Goal: Task Accomplishment & Management: Manage account settings

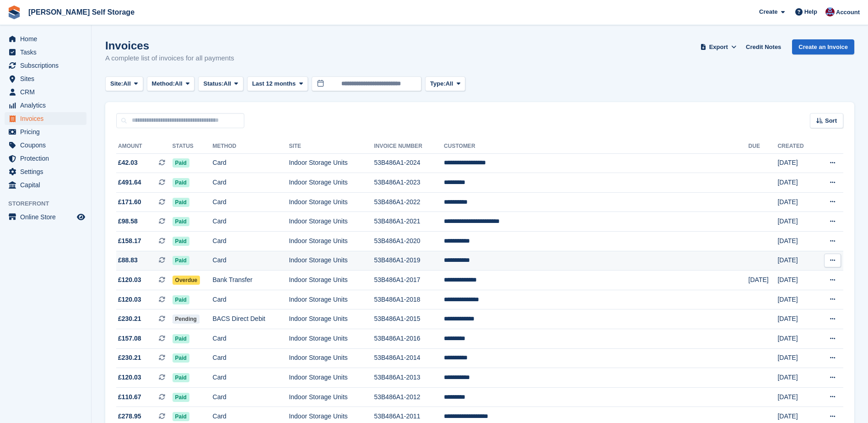
scroll to position [46, 0]
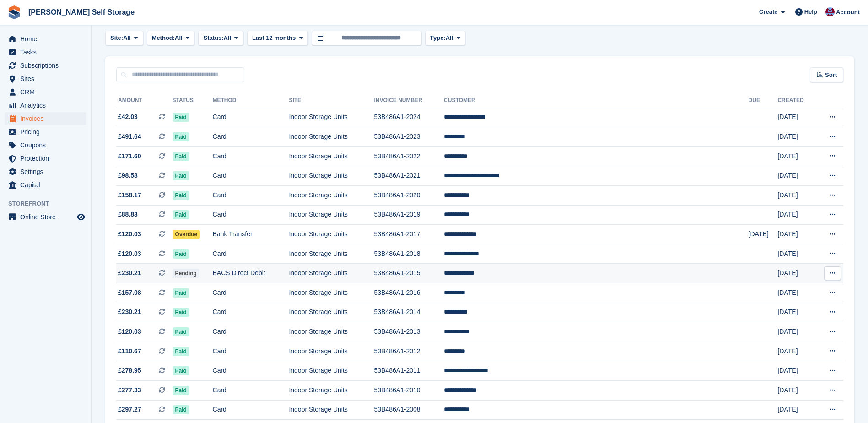
click at [543, 271] on td "**********" at bounding box center [596, 274] width 304 height 20
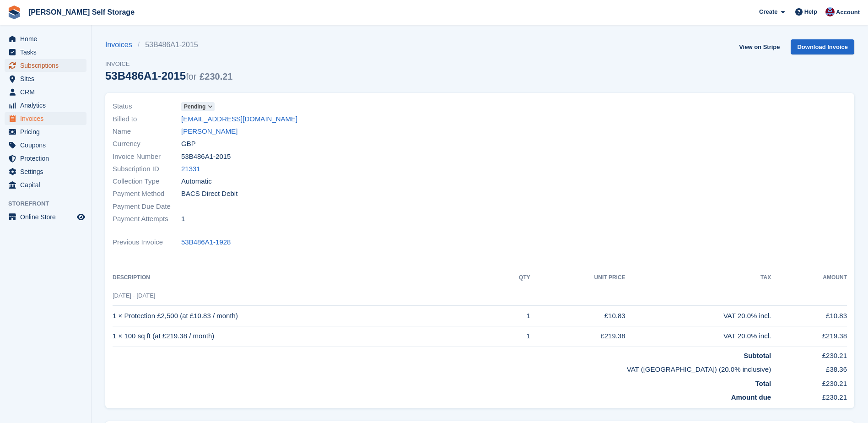
click at [44, 65] on span "Subscriptions" at bounding box center [47, 65] width 55 height 13
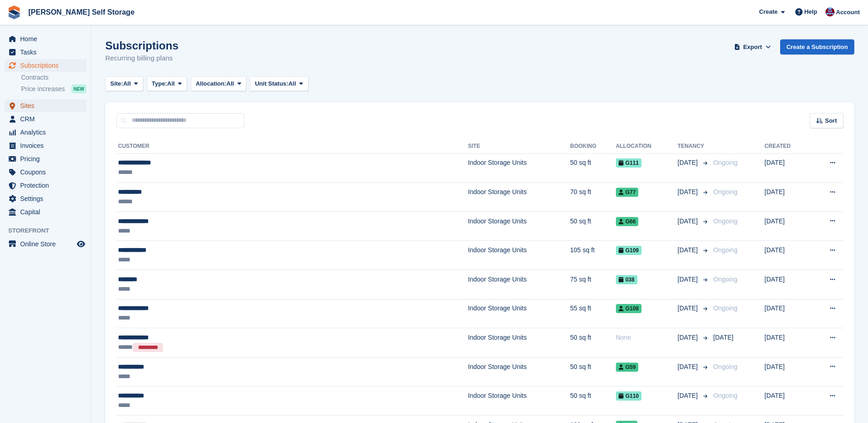
click at [46, 105] on span "Sites" at bounding box center [47, 105] width 55 height 13
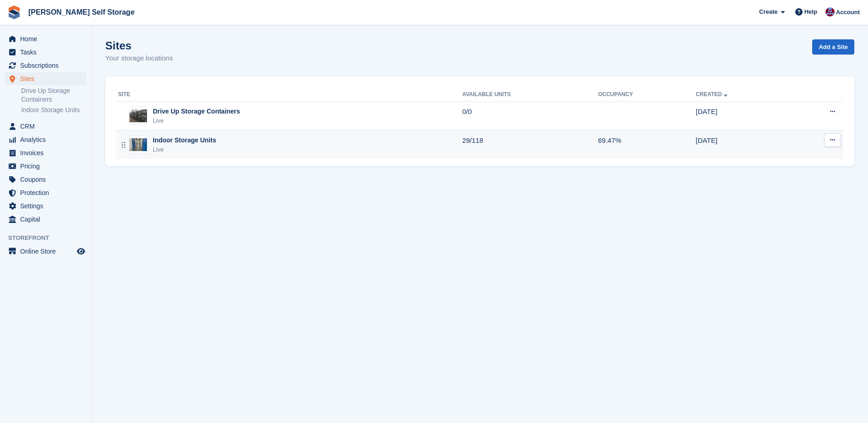
click at [180, 141] on div "Indoor Storage Units" at bounding box center [184, 140] width 63 height 10
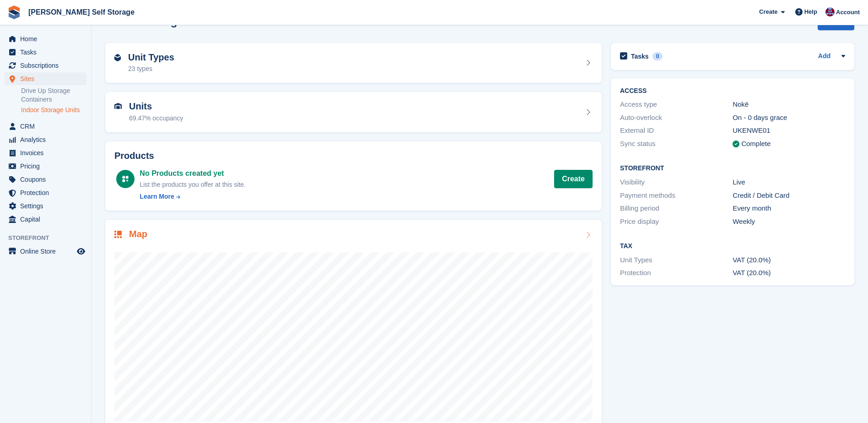
scroll to position [46, 0]
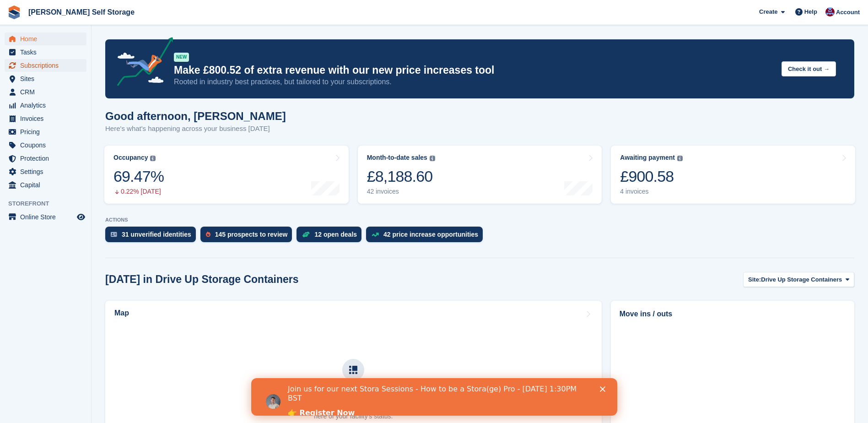
click at [31, 64] on span "Subscriptions" at bounding box center [47, 65] width 55 height 13
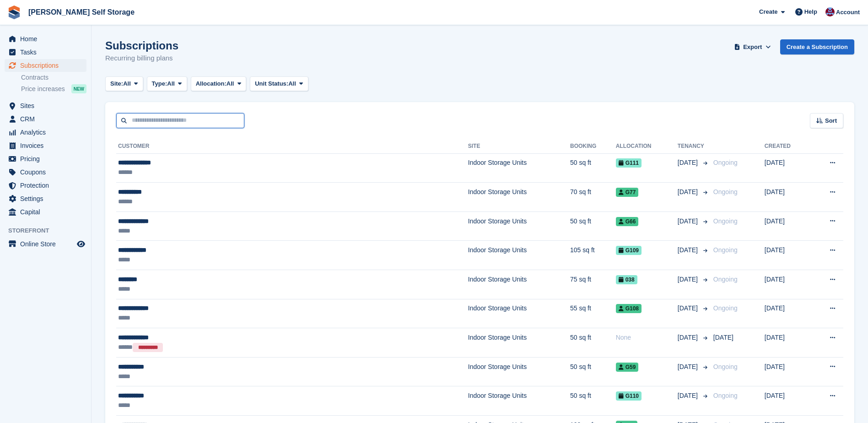
click at [140, 123] on input "text" at bounding box center [180, 120] width 128 height 15
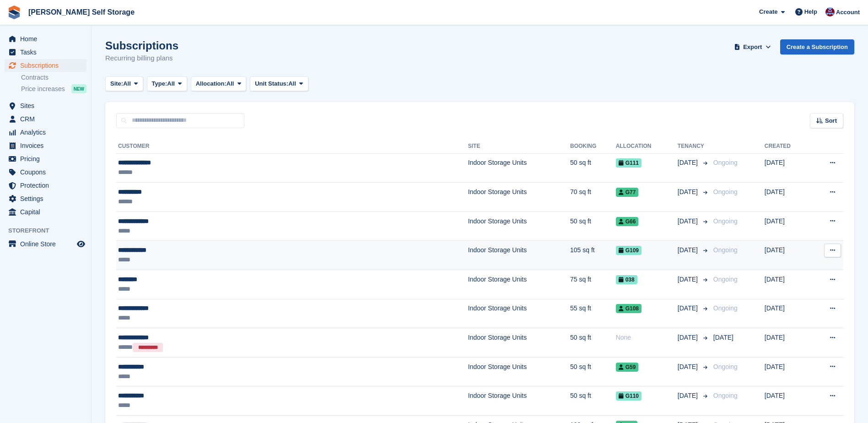
click at [150, 248] on div "**********" at bounding box center [218, 250] width 200 height 10
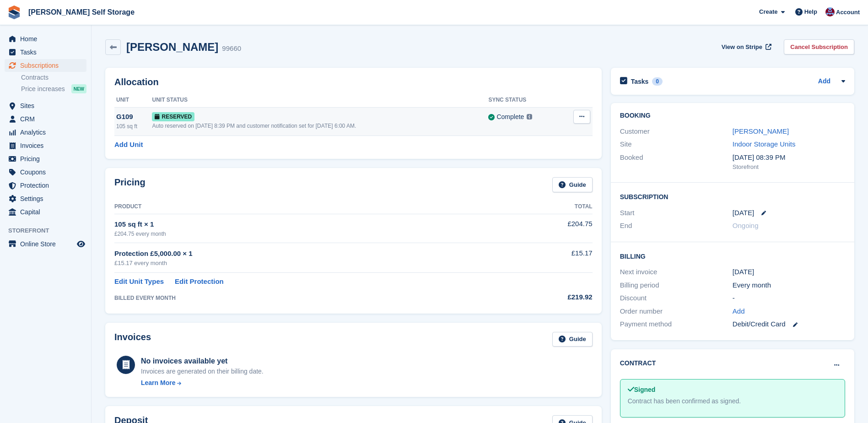
click at [581, 109] on td "Grant Early Access Deallocate" at bounding box center [577, 121] width 32 height 28
click at [576, 121] on button at bounding box center [581, 117] width 17 height 14
click at [525, 134] on p "Grant Early Access" at bounding box center [546, 135] width 80 height 12
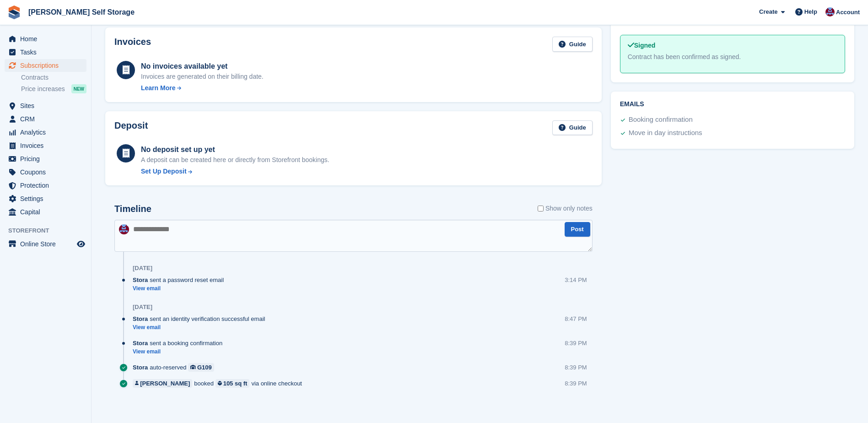
scroll to position [348, 0]
